Goal: Ask a question

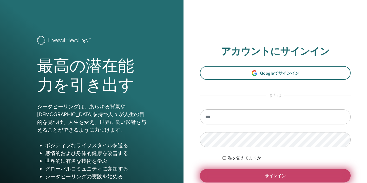
click at [254, 172] on button "サインイン" at bounding box center [275, 176] width 151 height 14
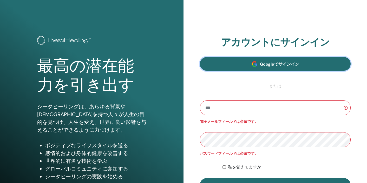
click at [267, 62] on font "Googleでサインイン" at bounding box center [279, 64] width 39 height 5
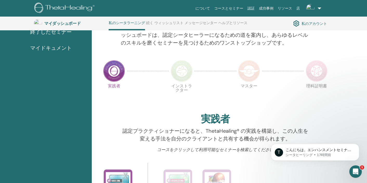
scroll to position [87, 0]
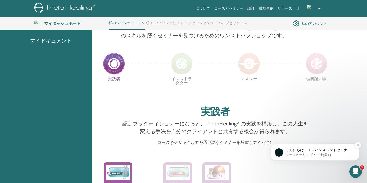
click at [310, 150] on font "こんにちは、エンハンスメントセミナーを購入した際に使用したメールアドレスを教えていただけますか？" at bounding box center [317, 155] width 65 height 15
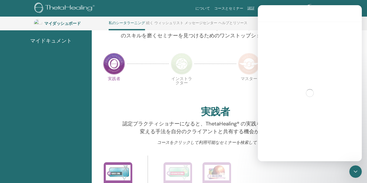
scroll to position [34, 0]
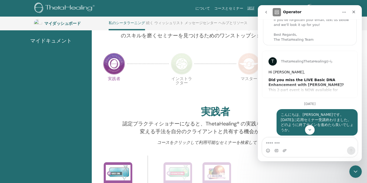
click at [309, 130] on icon "Scroll to bottom" at bounding box center [309, 130] width 3 height 2
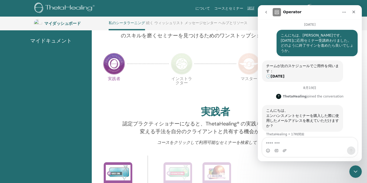
scroll to position [119, 0]
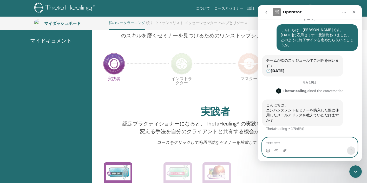
click at [292, 142] on textarea "メッセージ..." at bounding box center [309, 142] width 95 height 9
type textarea "**********"
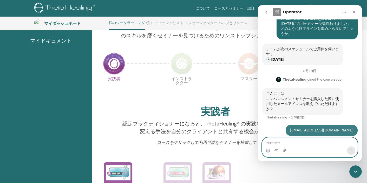
scroll to position [135, 0]
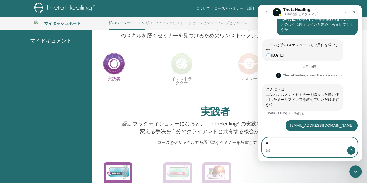
type textarea "*"
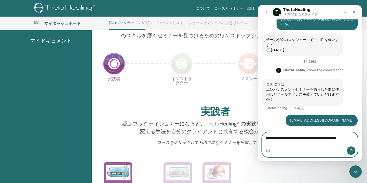
type textarea "**********"
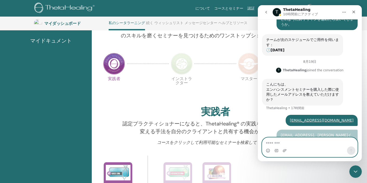
scroll to position [157, 0]
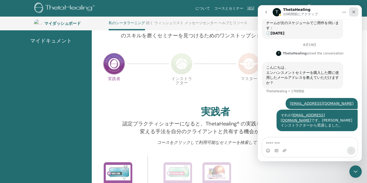
click at [355, 11] on icon "クローズ" at bounding box center [353, 12] width 4 height 4
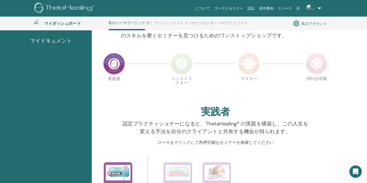
scroll to position [141, 0]
click at [173, 145] on font "コースをクリックして利用可能なセミナーを検索してください" at bounding box center [215, 142] width 116 height 5
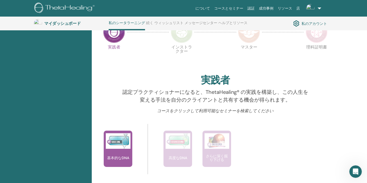
scroll to position [128, 0]
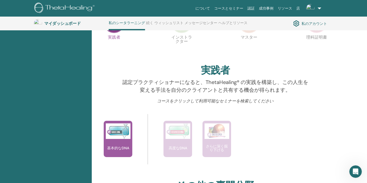
click at [173, 145] on div "高度なDNA" at bounding box center [177, 139] width 29 height 36
